Goal: Task Accomplishment & Management: Complete application form

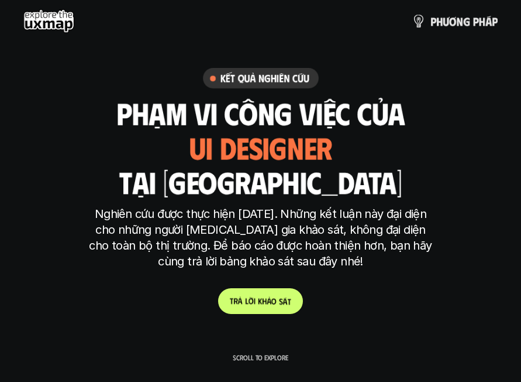
click at [267, 298] on p "t r ả l ờ i k h ả o s á t" at bounding box center [260, 301] width 61 height 10
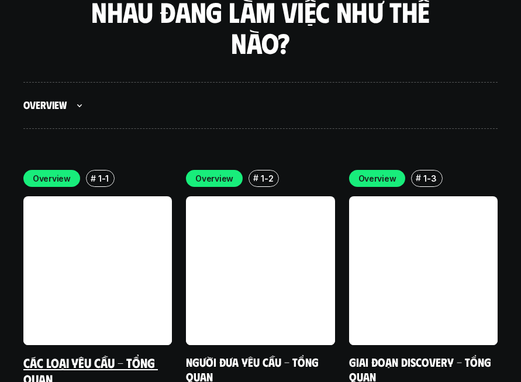
scroll to position [3233, 0]
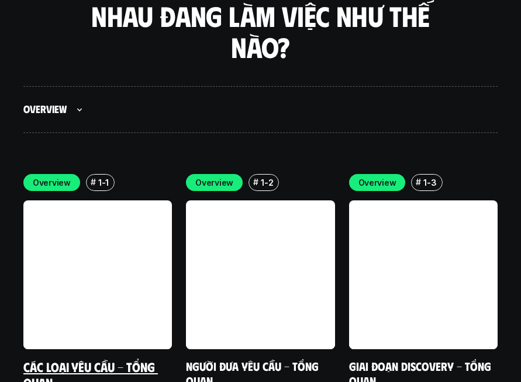
click at [88, 200] on link at bounding box center [97, 274] width 149 height 149
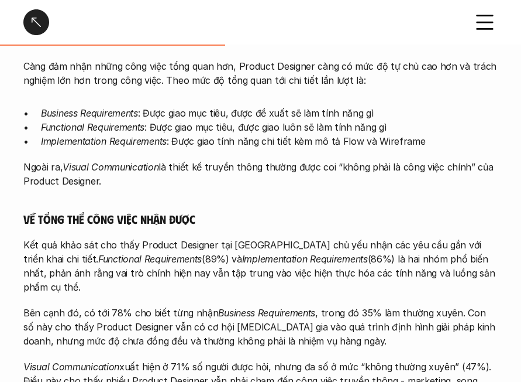
scroll to position [234, 0]
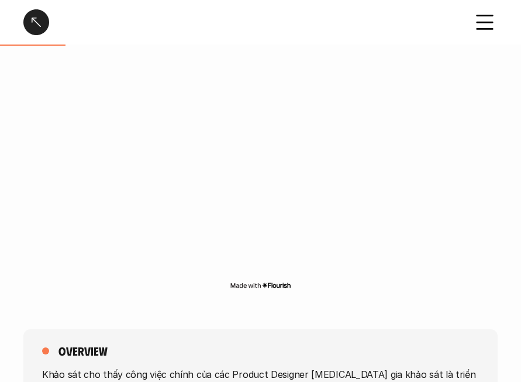
click at [29, 21] on div at bounding box center [36, 22] width 26 height 26
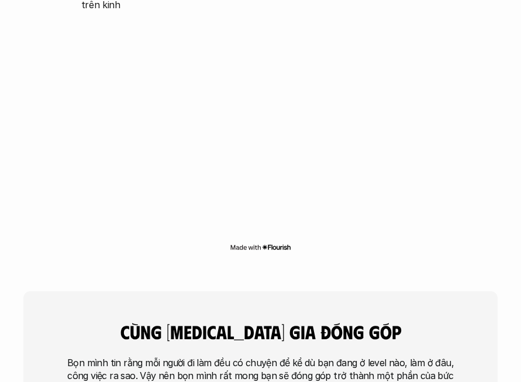
scroll to position [2673, 0]
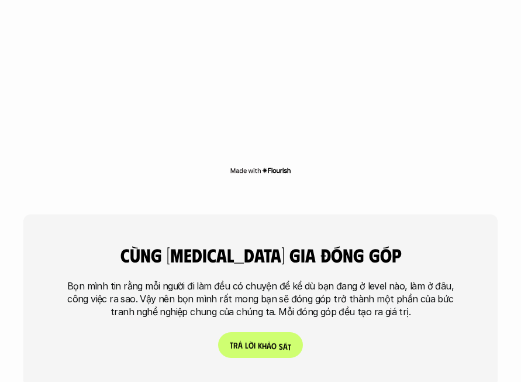
click at [247, 340] on p "t r ả l ờ i k h ả o s á t" at bounding box center [260, 345] width 61 height 10
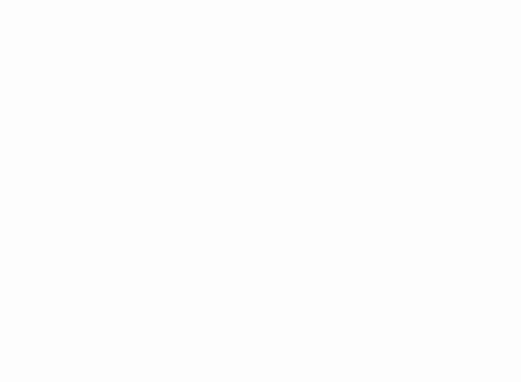
scroll to position [1773, 0]
